Goal: Task Accomplishment & Management: Manage account settings

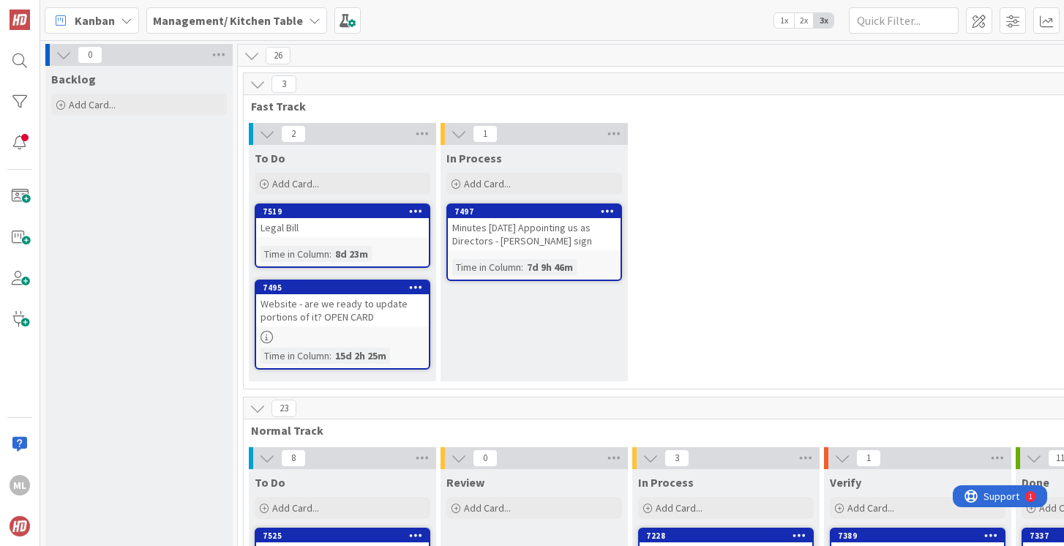
click at [229, 18] on b "Management/ Kitchen Table" at bounding box center [228, 20] width 150 height 15
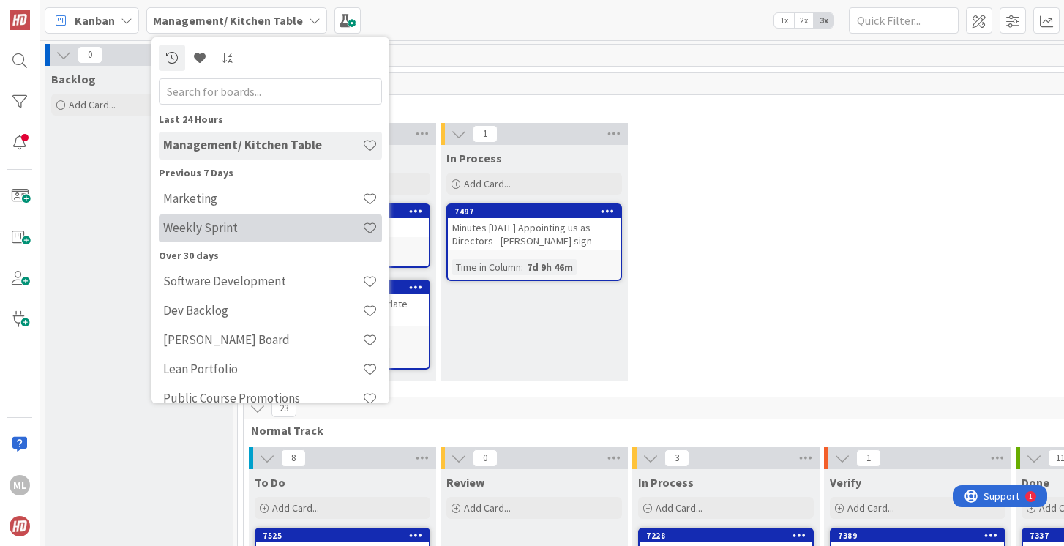
click at [192, 223] on h4 "Weekly Sprint" at bounding box center [262, 227] width 199 height 15
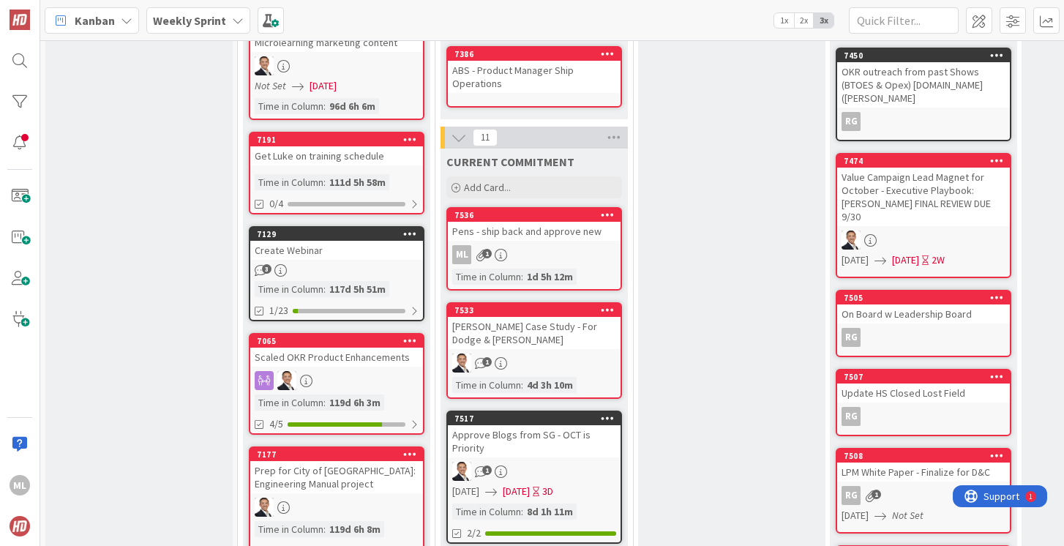
scroll to position [580, 0]
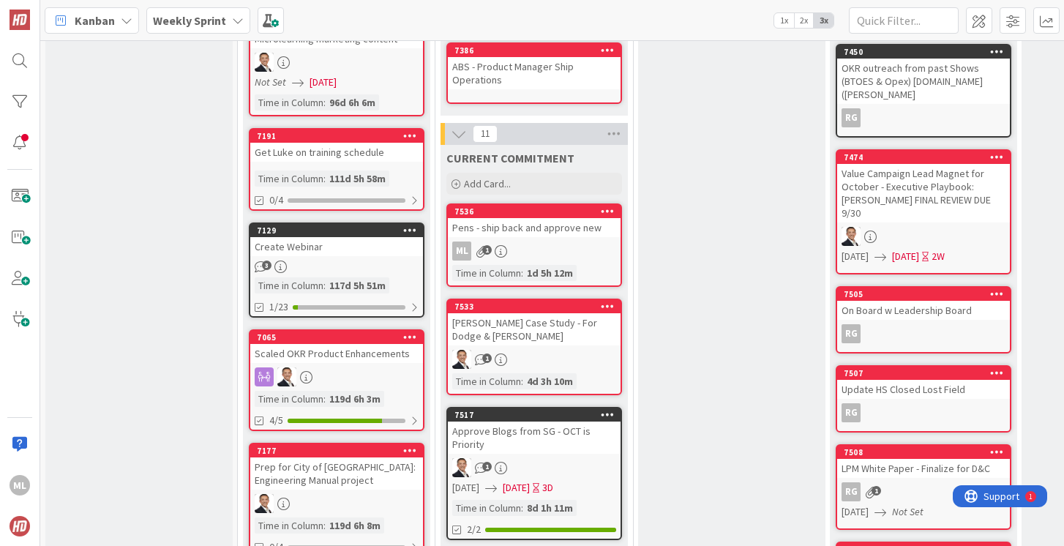
click at [529, 237] on div "7536 Pens - ship back and approve new ML 1 Time in [GEOGRAPHIC_DATA] : 1d 5h 12m" at bounding box center [534, 244] width 176 height 83
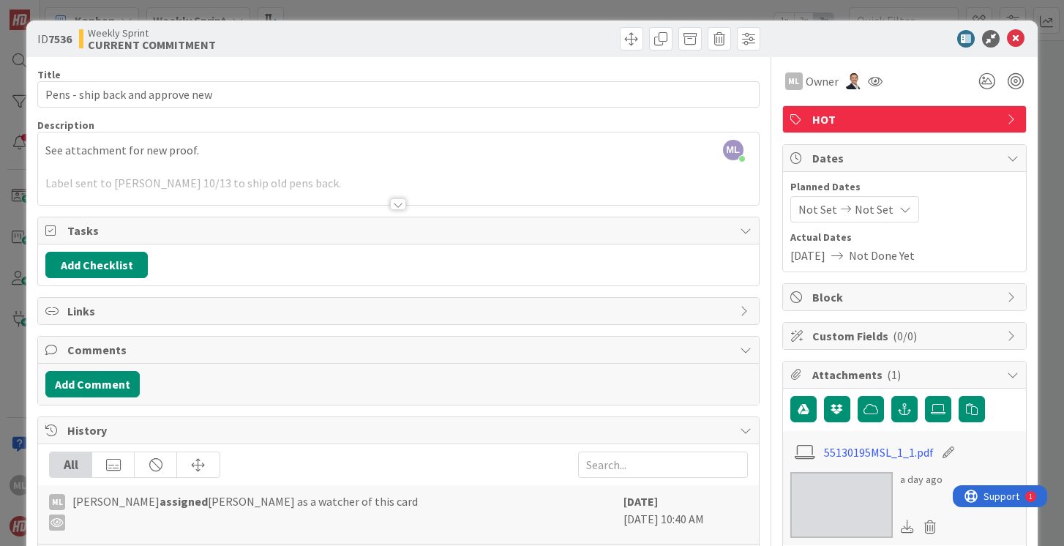
click at [825, 487] on img at bounding box center [841, 505] width 102 height 66
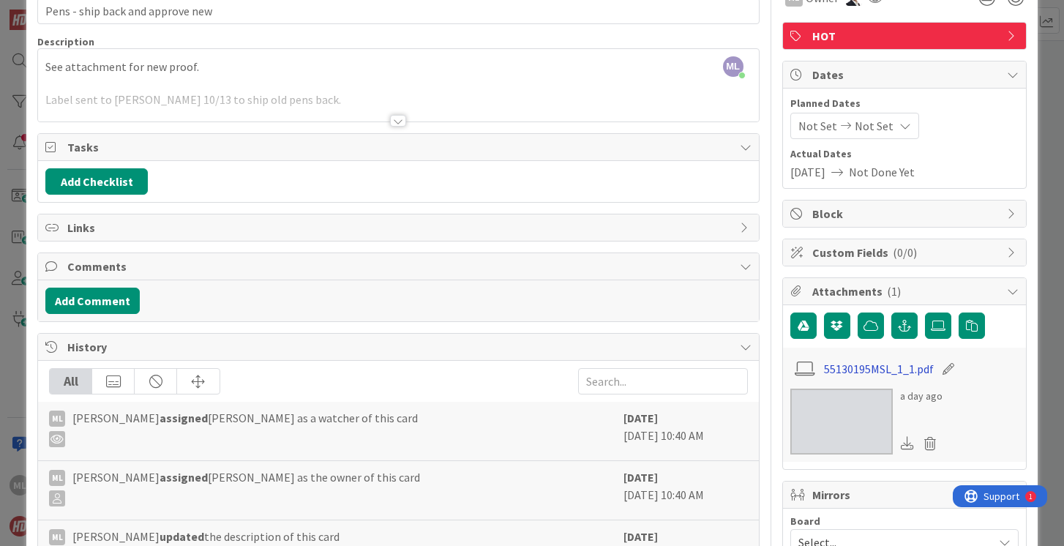
scroll to position [85, 0]
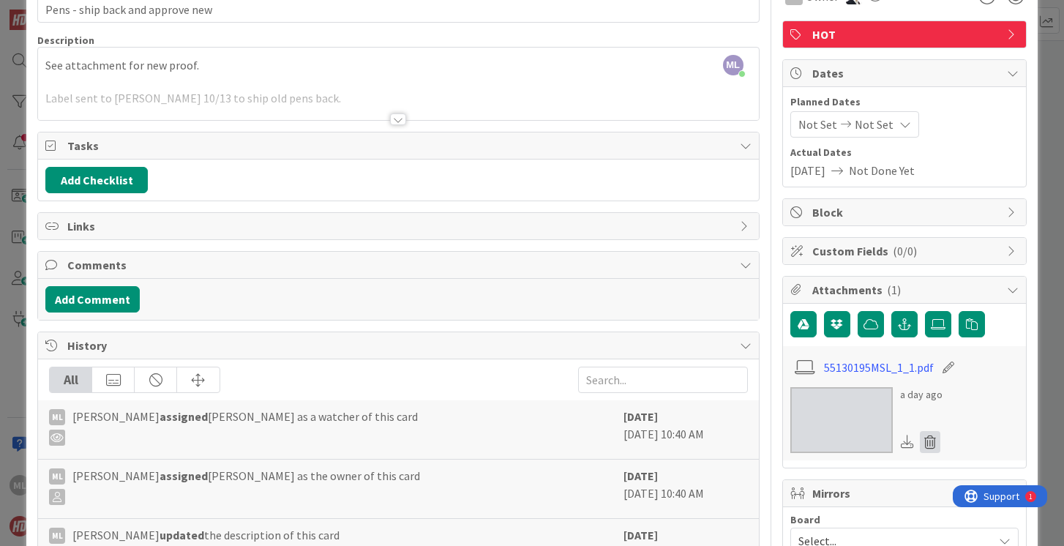
click at [932, 442] on icon at bounding box center [930, 442] width 20 height 22
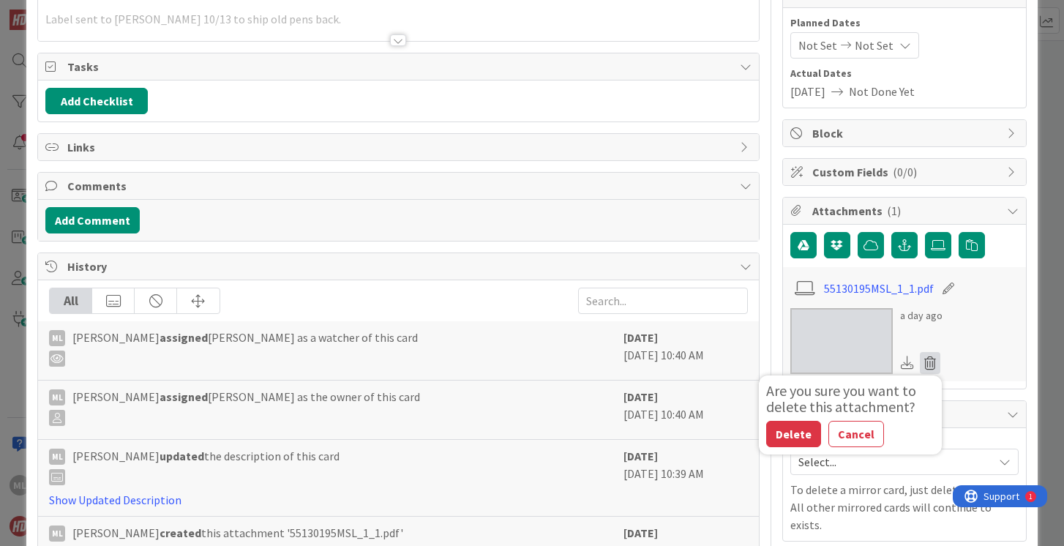
scroll to position [166, 0]
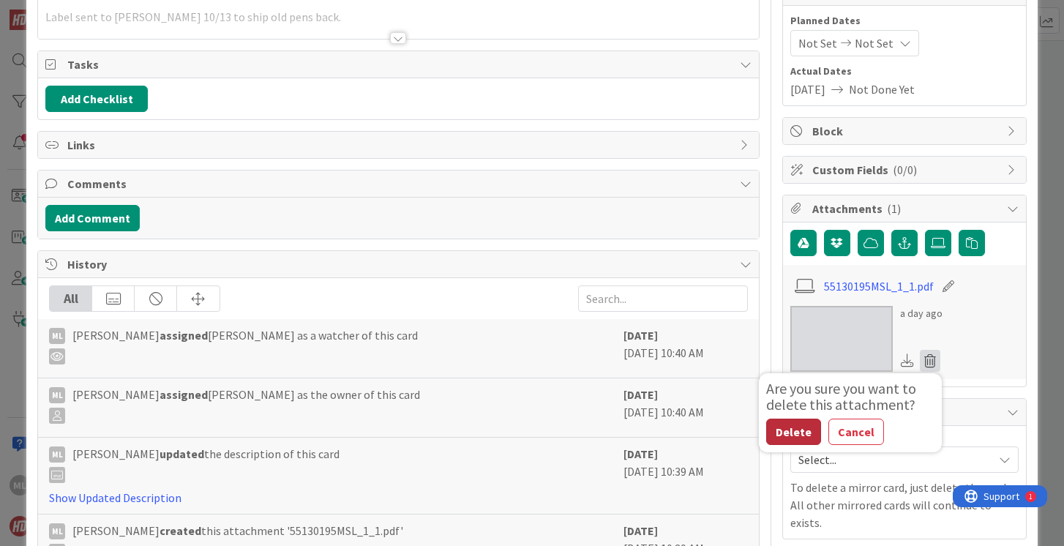
click at [788, 432] on button "Delete" at bounding box center [793, 432] width 55 height 26
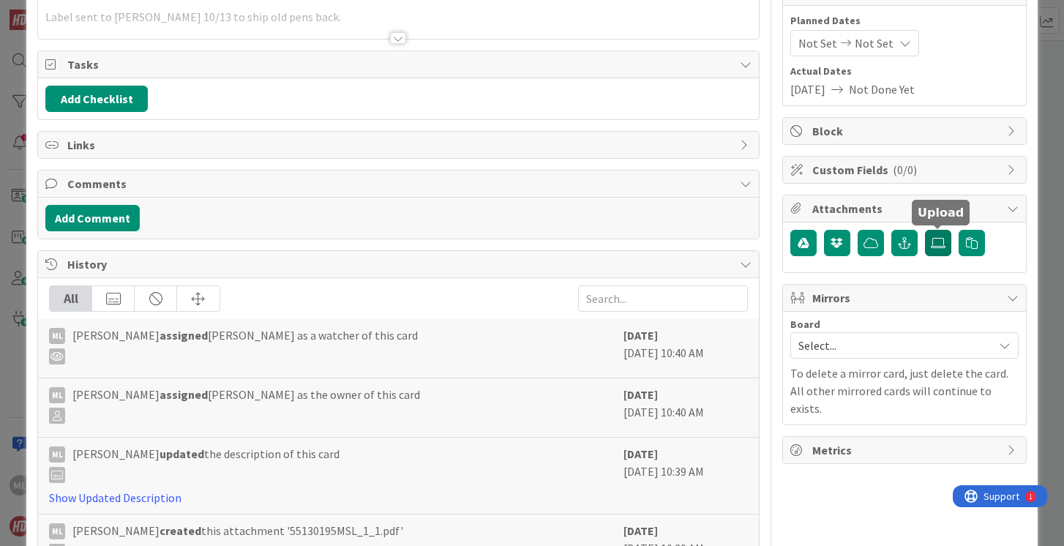
click at [939, 242] on icon at bounding box center [938, 243] width 15 height 12
click at [925, 230] on input "file" at bounding box center [925, 230] width 0 height 0
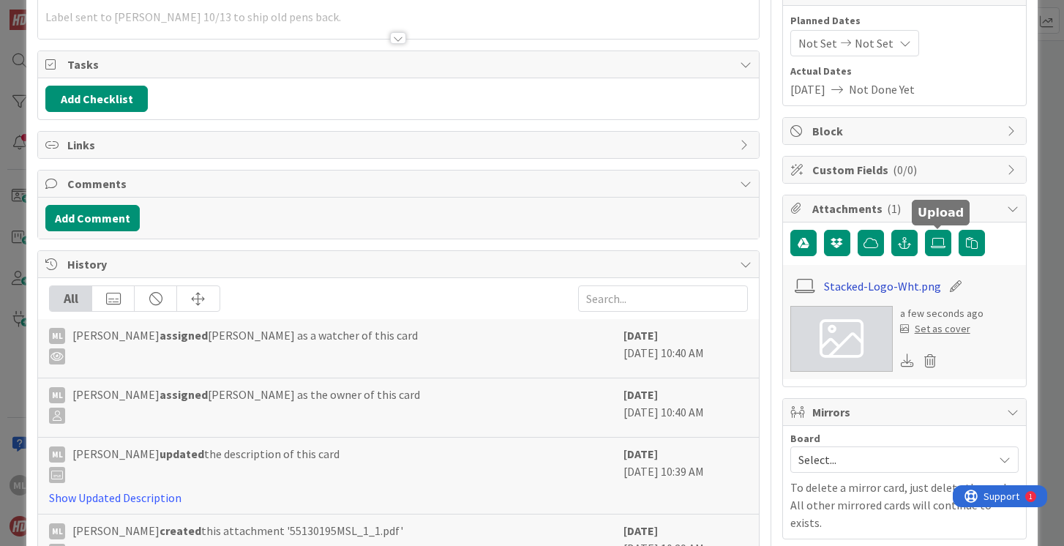
click at [879, 283] on link "Stacked-Logo-Wht.png" at bounding box center [882, 286] width 117 height 18
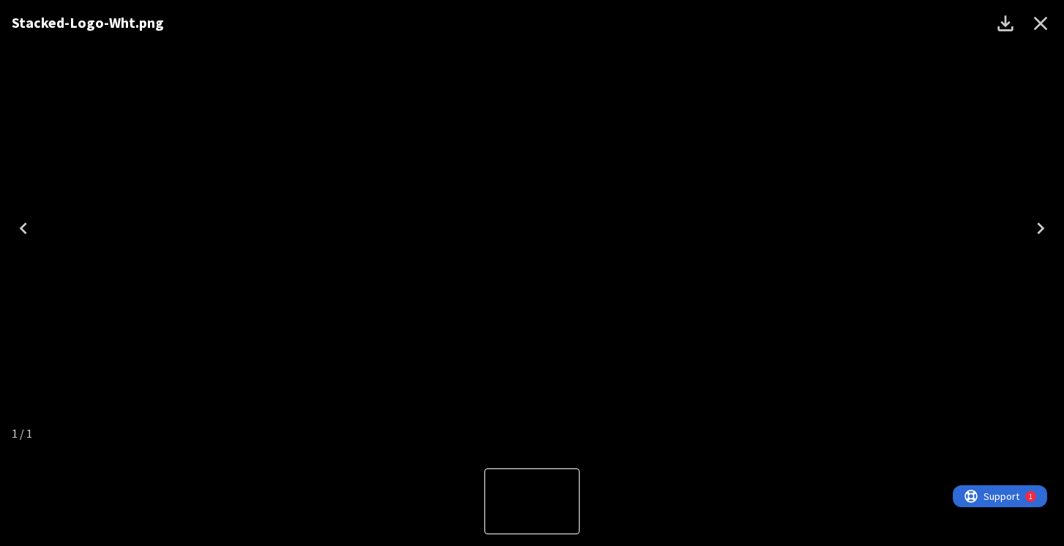
click at [1041, 26] on icon "Close" at bounding box center [1040, 23] width 23 height 23
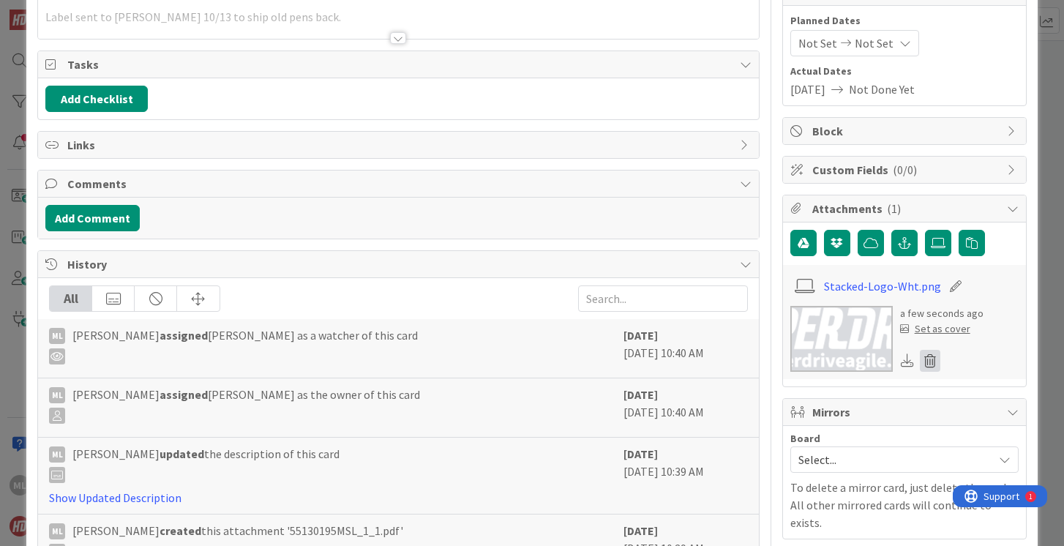
click at [932, 357] on icon at bounding box center [930, 361] width 20 height 22
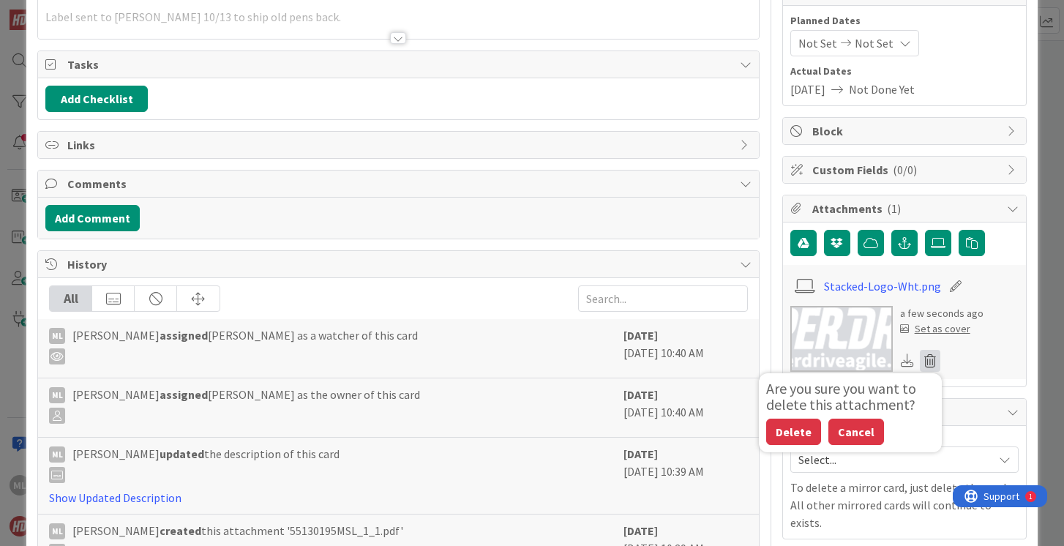
click at [859, 438] on button "Cancel" at bounding box center [857, 432] width 56 height 26
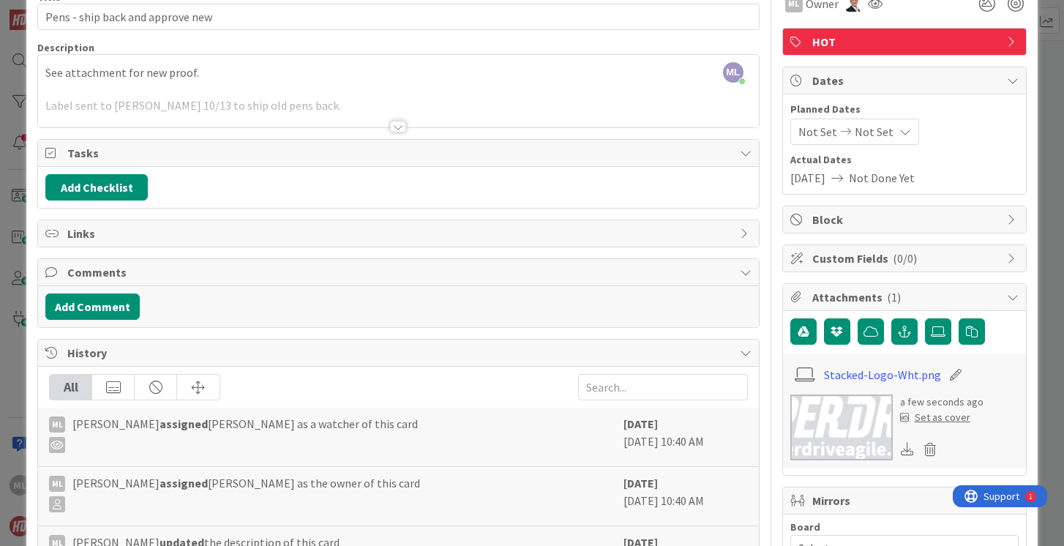
scroll to position [0, 0]
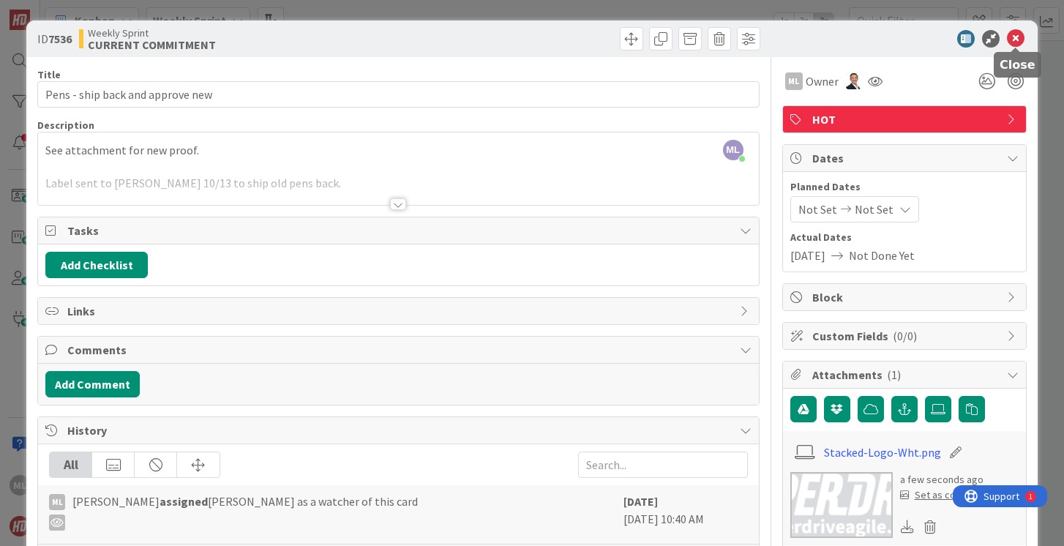
click at [1016, 38] on icon at bounding box center [1016, 39] width 18 height 18
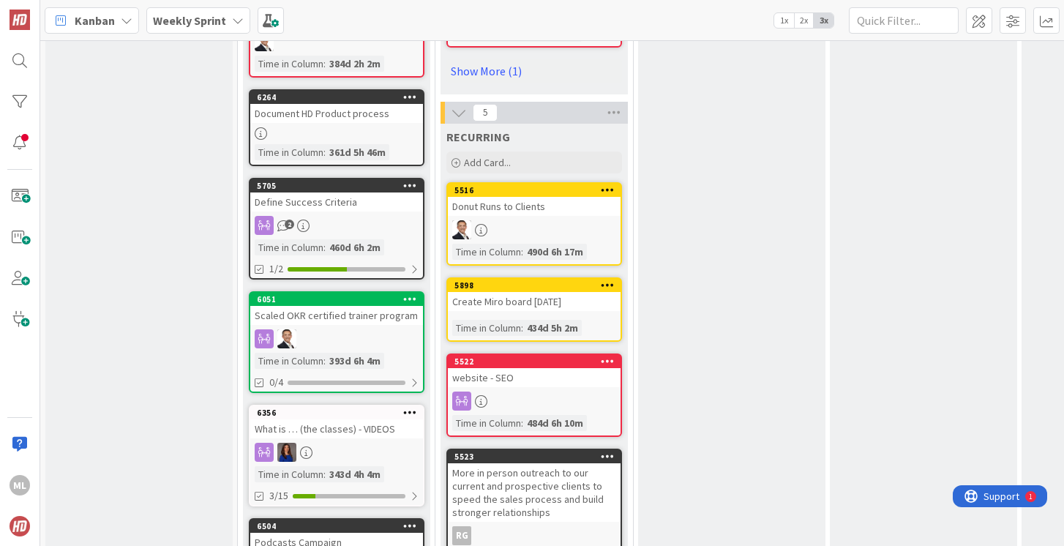
scroll to position [1806, 0]
